Goal: Information Seeking & Learning: Learn about a topic

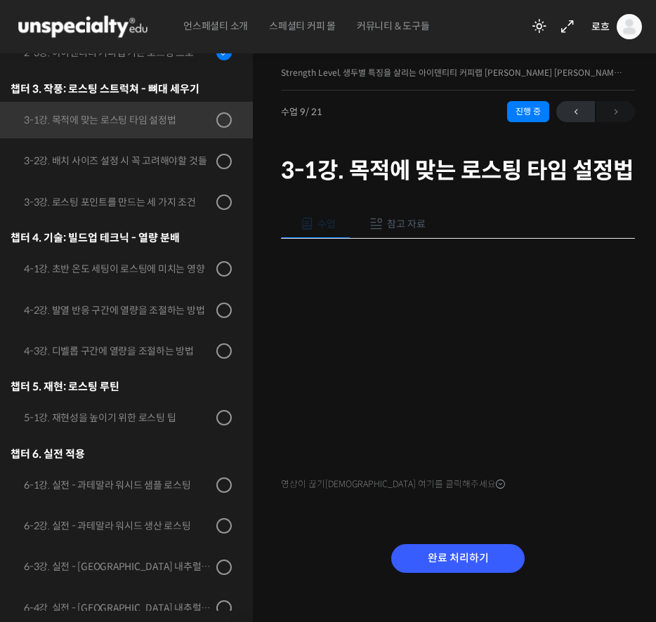
scroll to position [319, 0]
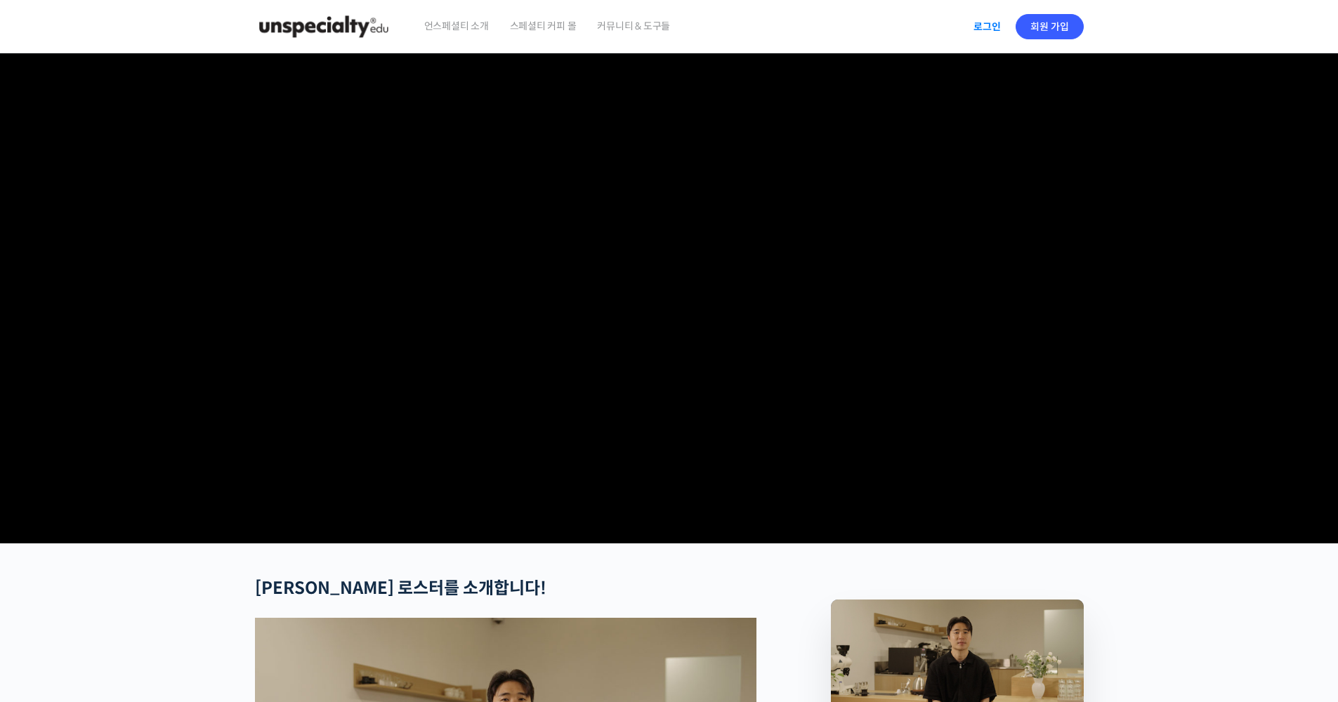
click at [655, 27] on link "로그인" at bounding box center [987, 27] width 44 height 32
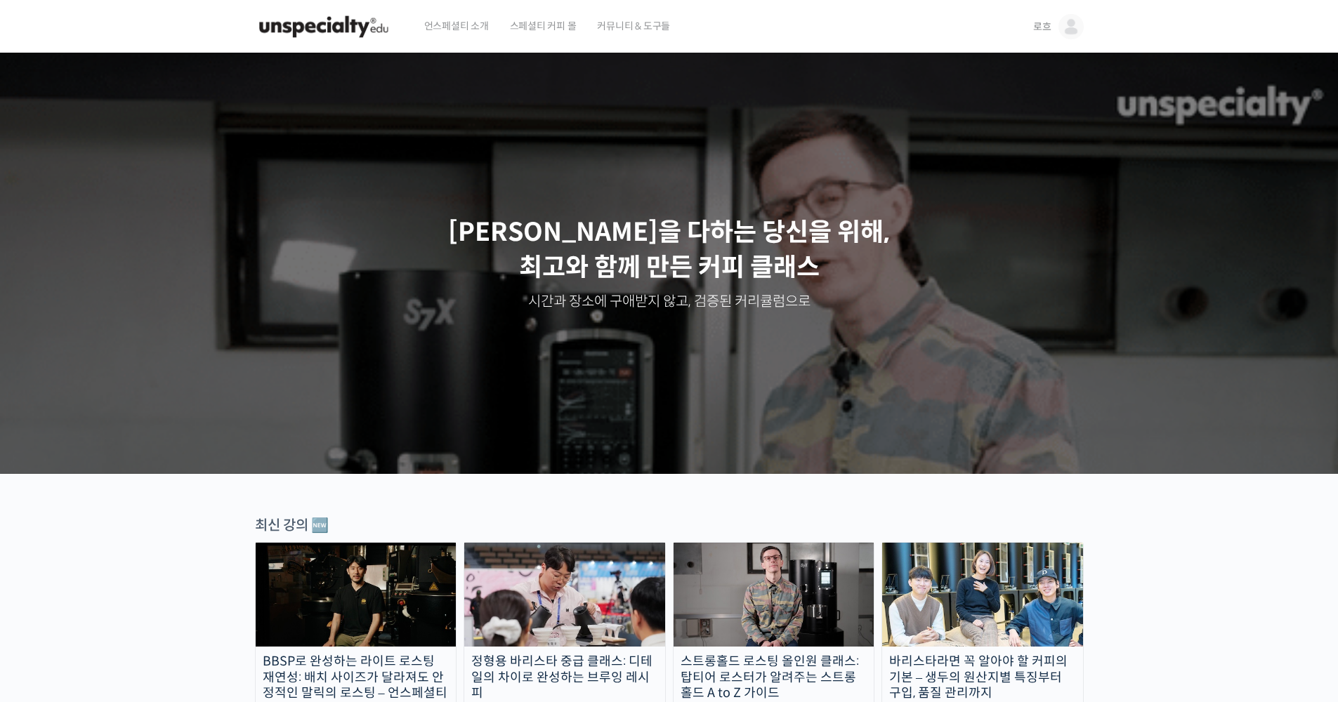
click at [1044, 27] on span "로흐" at bounding box center [1042, 26] width 18 height 13
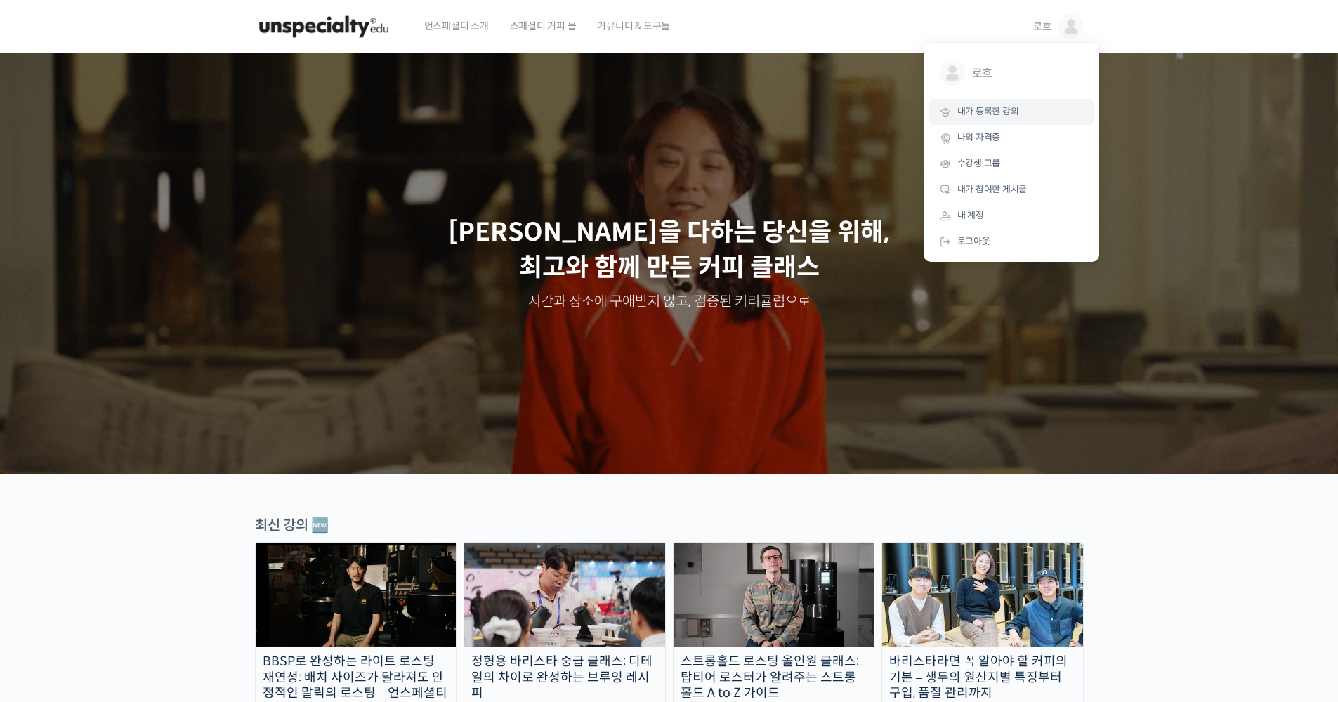
click at [1025, 117] on link "내가 등록한 강의" at bounding box center [1011, 112] width 164 height 26
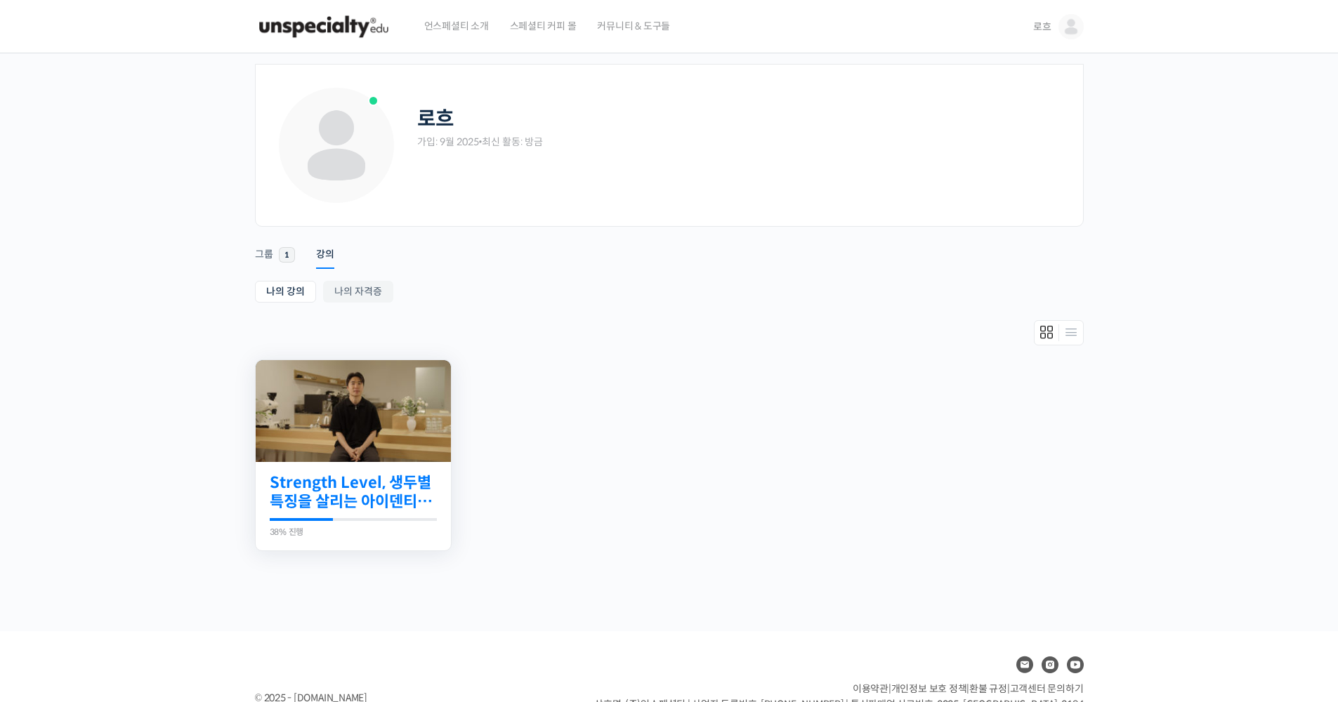
click at [340, 488] on link "Strength Level, 생두별 특징을 살리는 아이덴티티 커피랩 [PERSON_NAME] [PERSON_NAME]의 로스팅 클래스" at bounding box center [353, 492] width 167 height 39
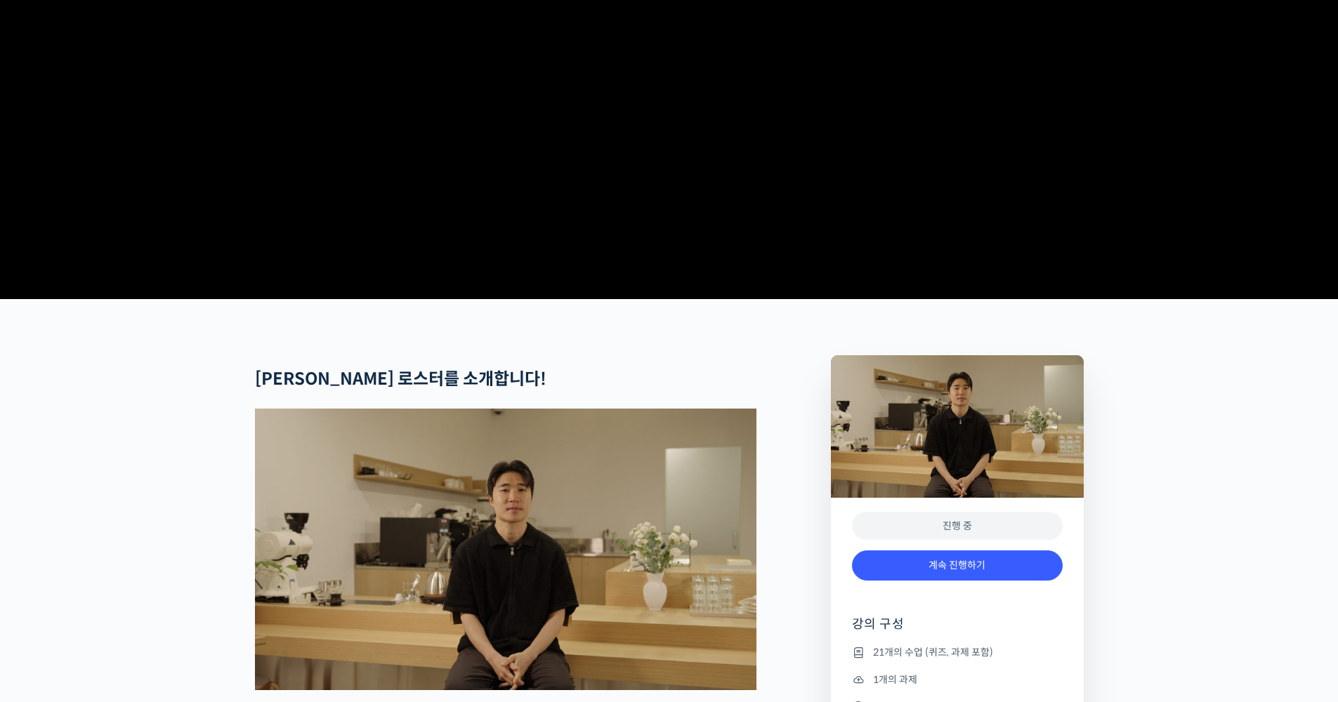
scroll to position [270, 0]
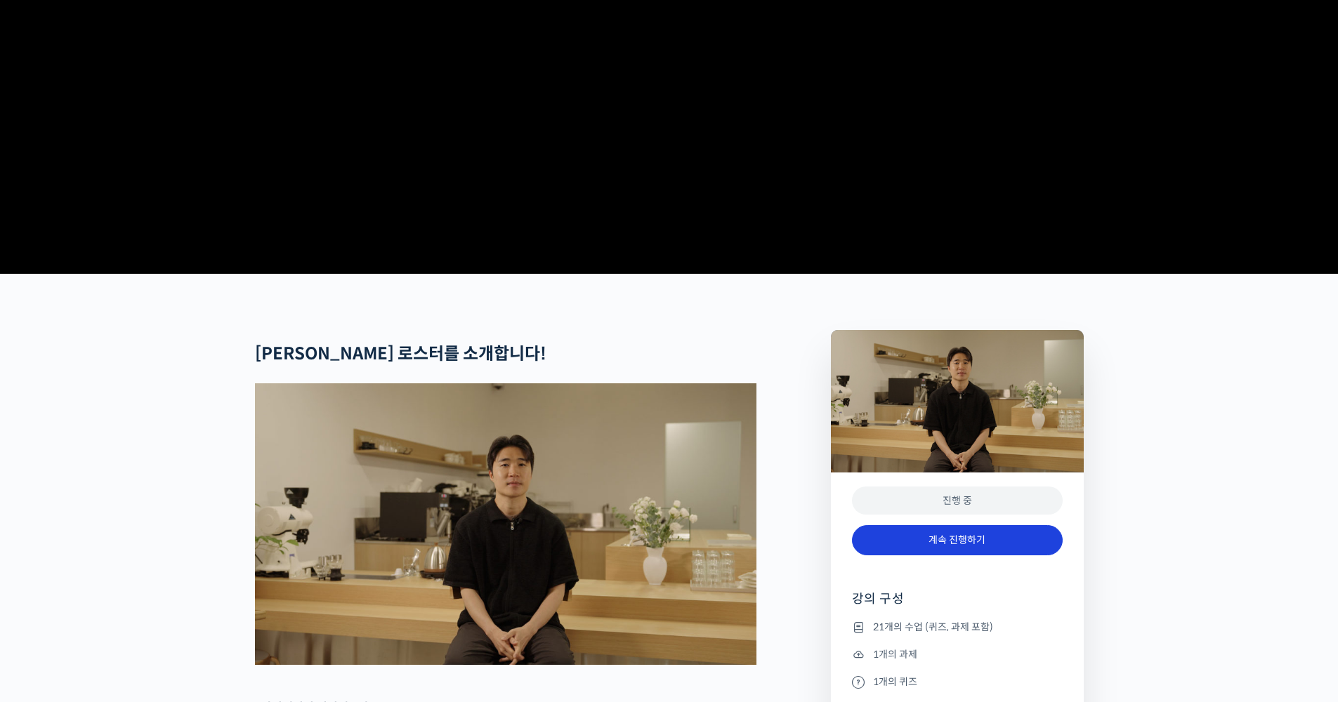
click at [957, 556] on link "계속 진행하기" at bounding box center [957, 540] width 211 height 30
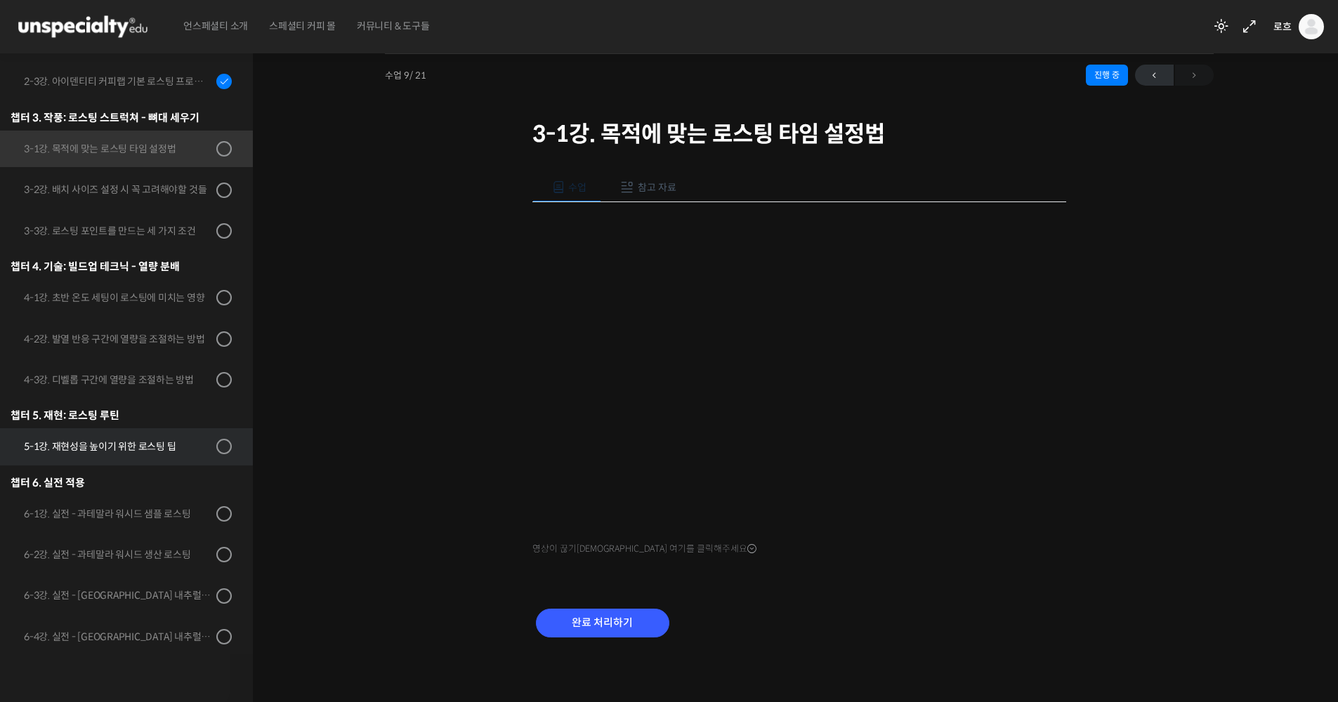
scroll to position [410, 0]
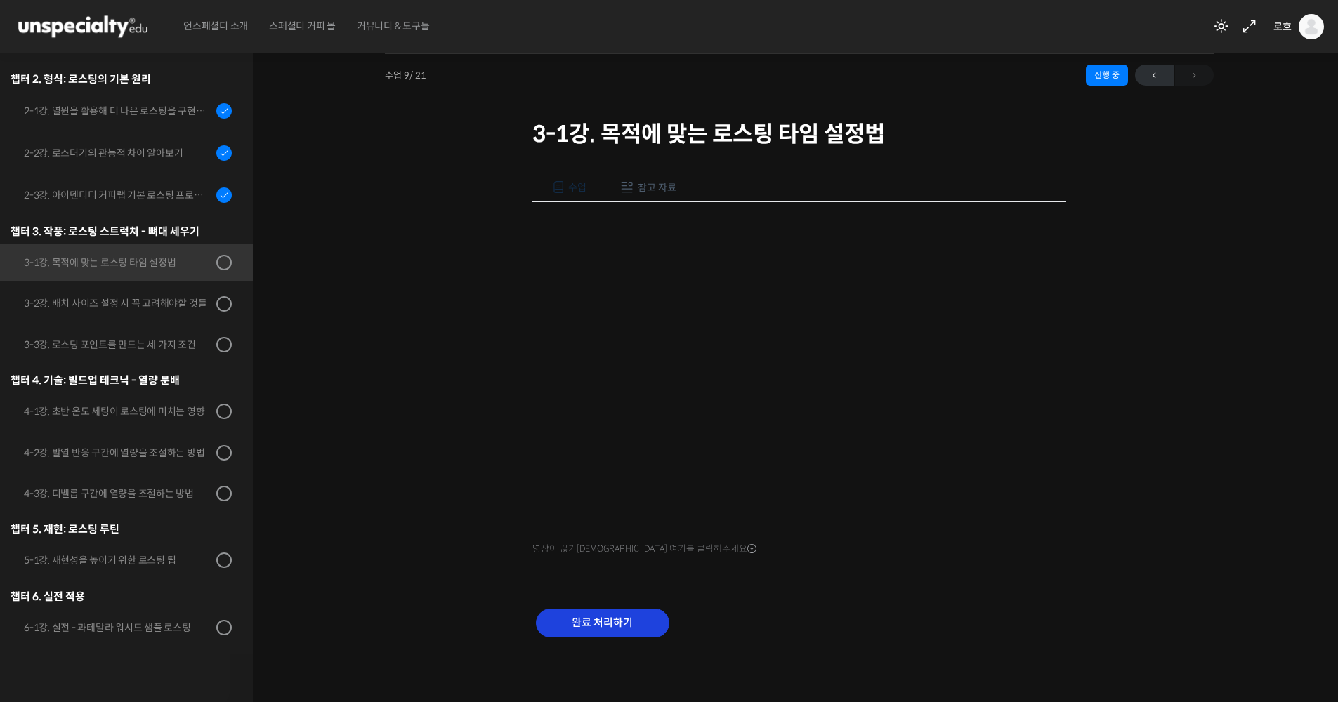
click at [628, 617] on input "완료 처리하기" at bounding box center [602, 623] width 133 height 29
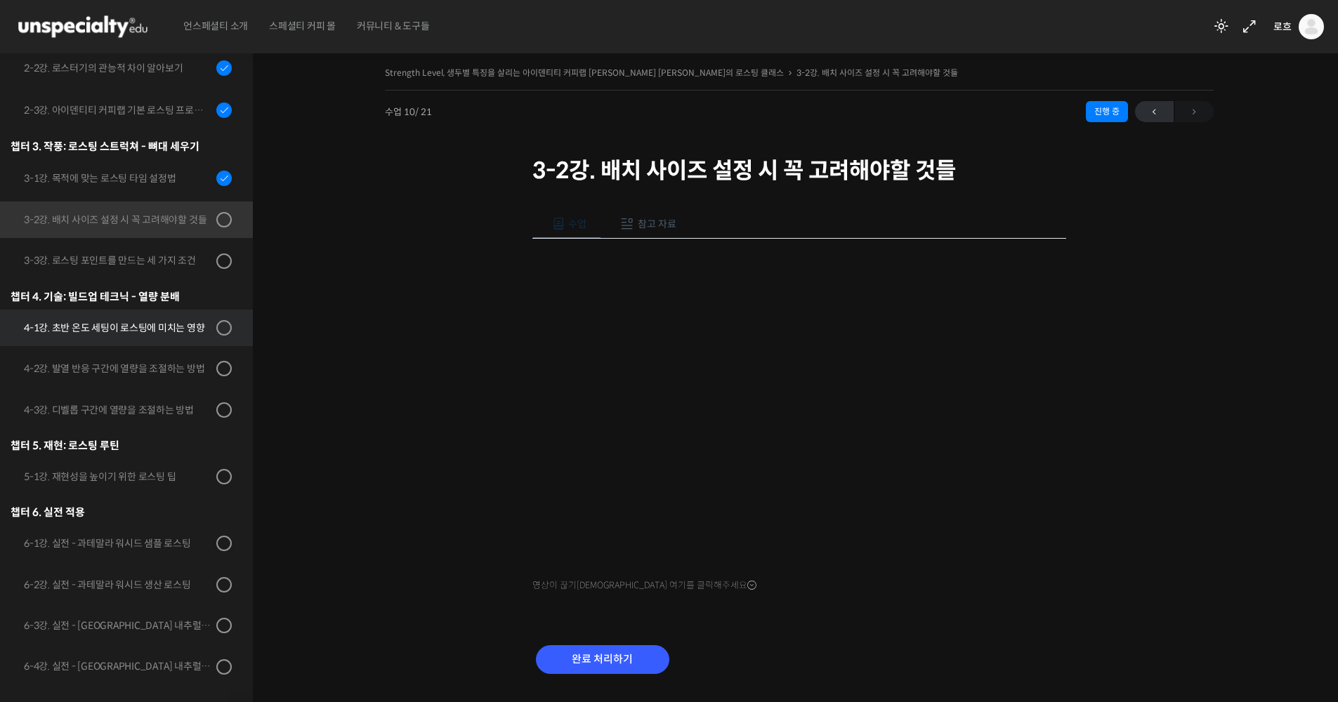
scroll to position [461, 0]
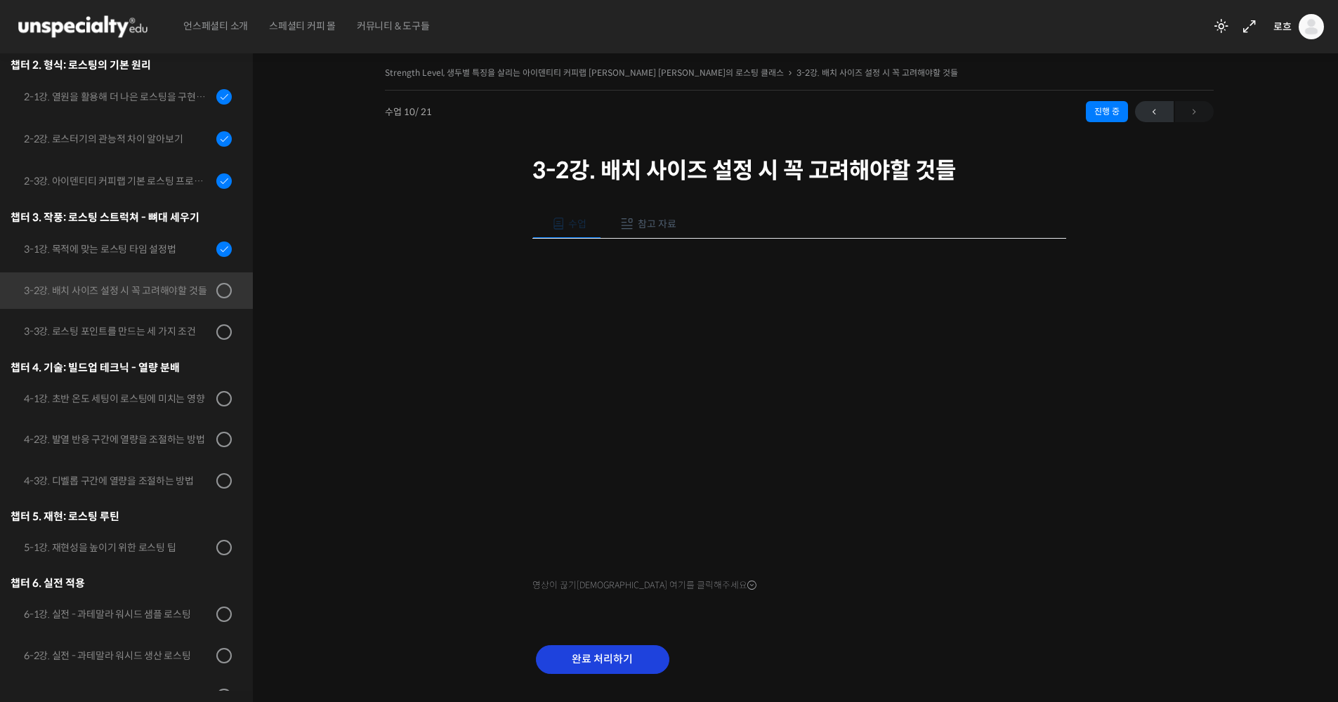
click at [604, 649] on input "완료 처리하기" at bounding box center [602, 659] width 133 height 29
